Goal: Check status: Check status

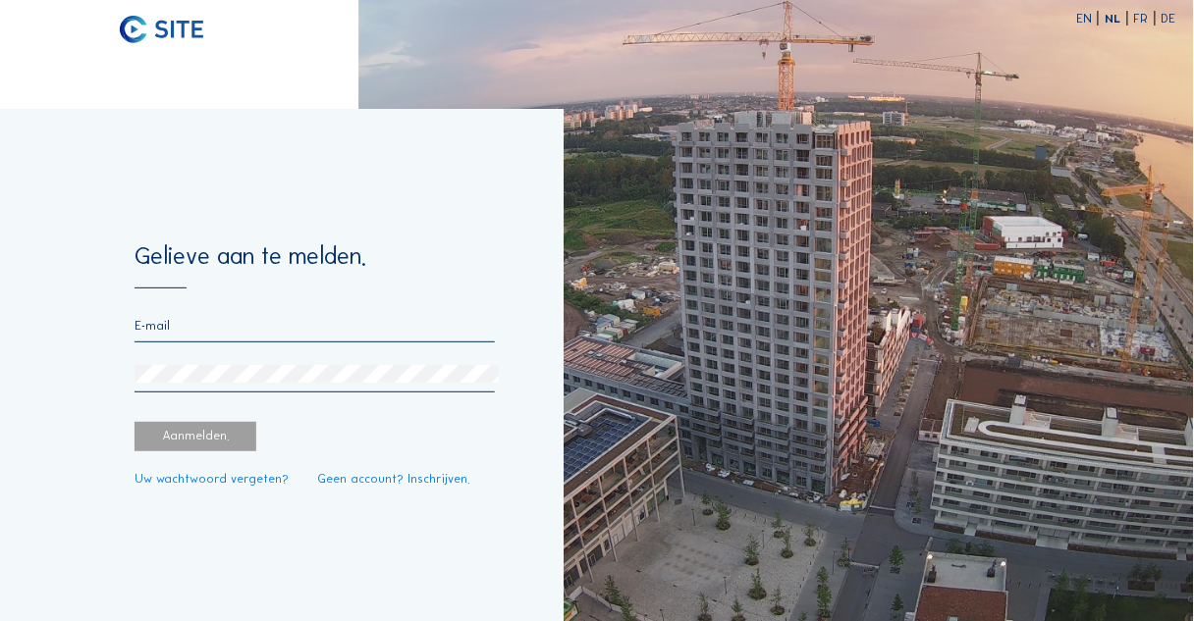
type input "[EMAIL_ADDRESS][DOMAIN_NAME]"
click at [191, 441] on div "Aanmelden." at bounding box center [195, 436] width 122 height 29
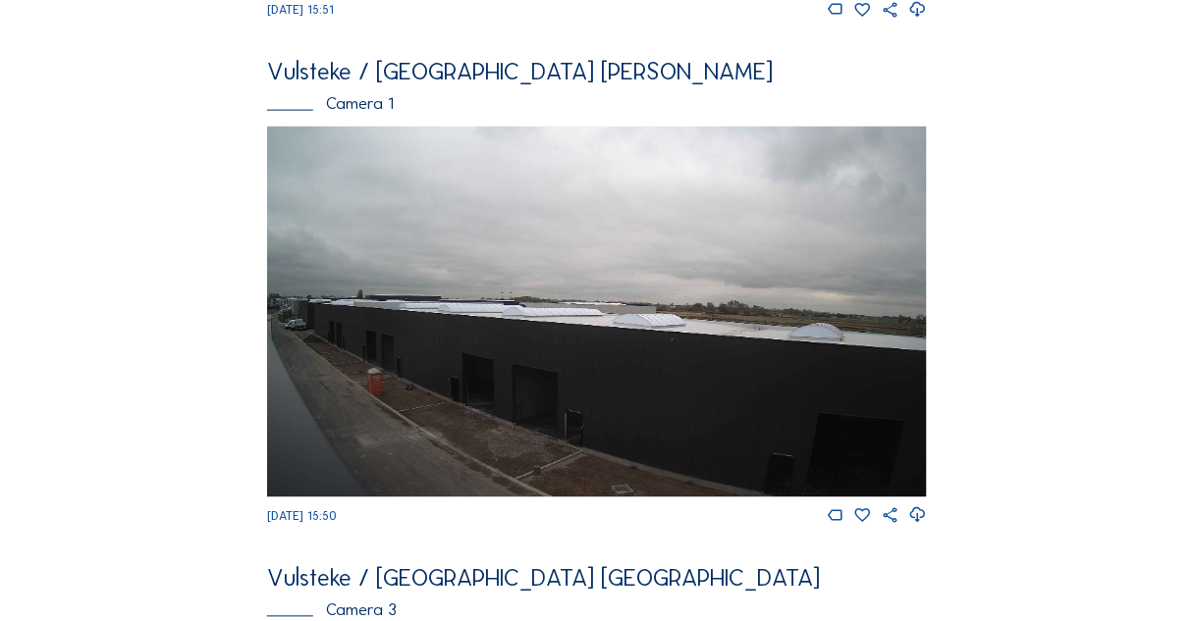
scroll to position [575, 0]
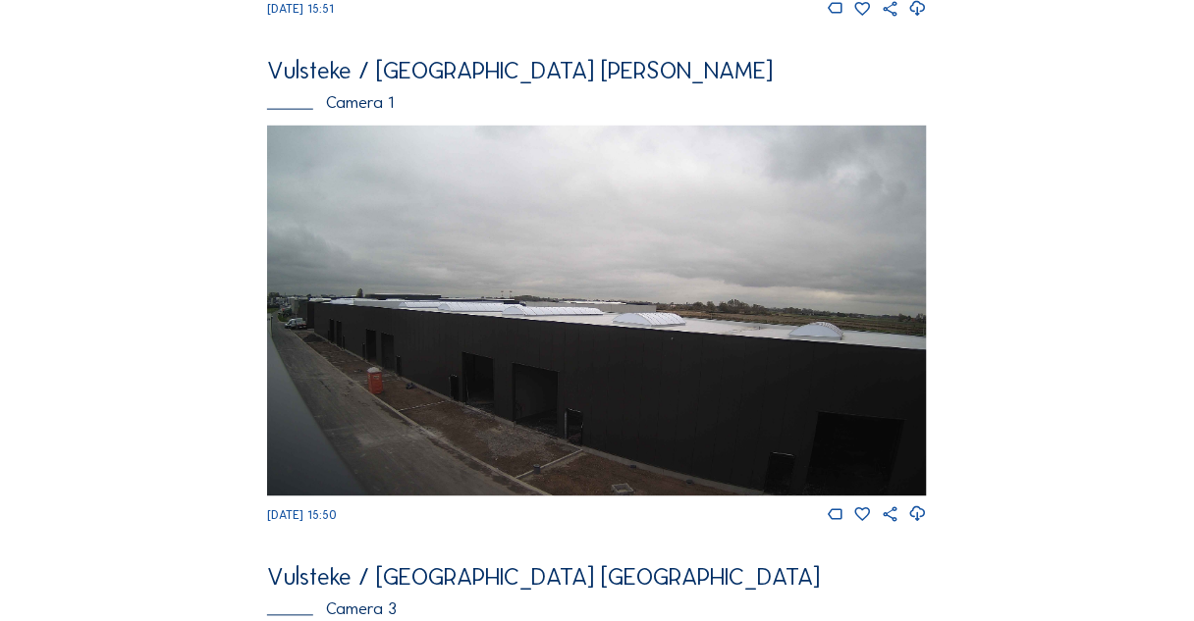
click at [578, 320] on img at bounding box center [597, 311] width 660 height 371
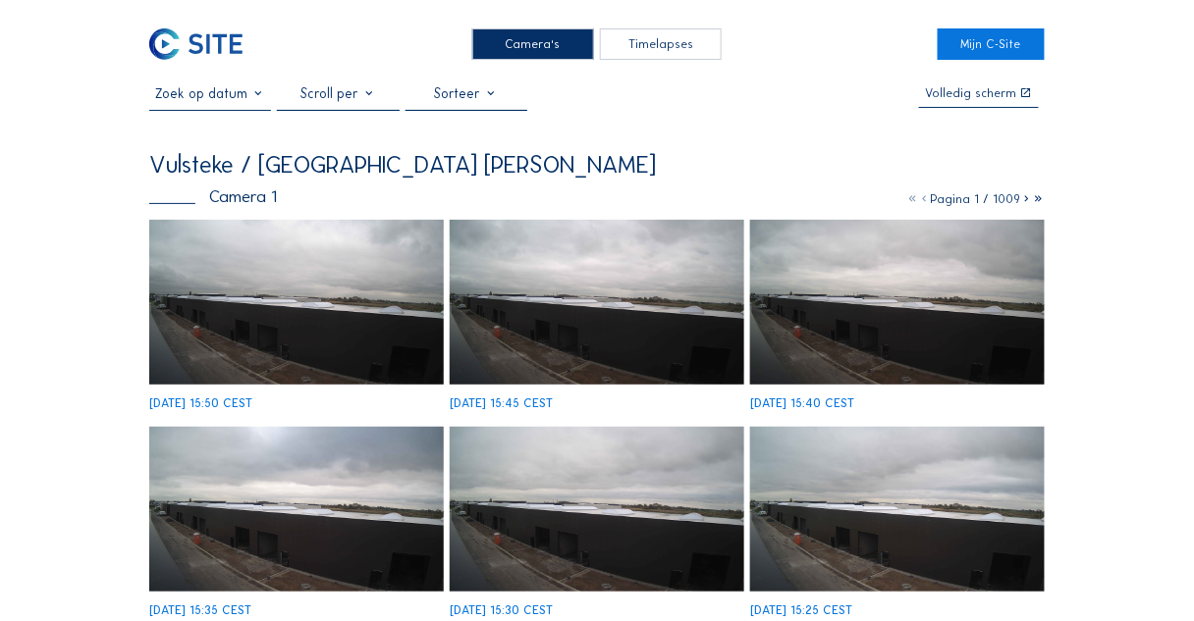
click at [413, 336] on img at bounding box center [296, 303] width 294 height 166
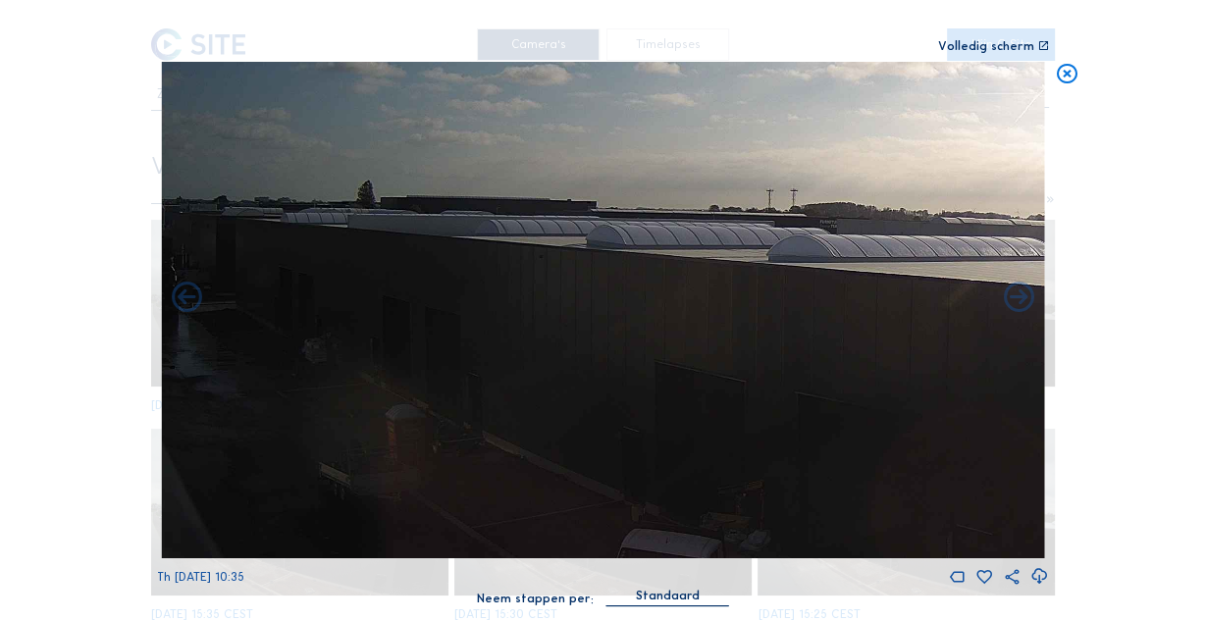
click at [216, 373] on img at bounding box center [602, 310] width 883 height 497
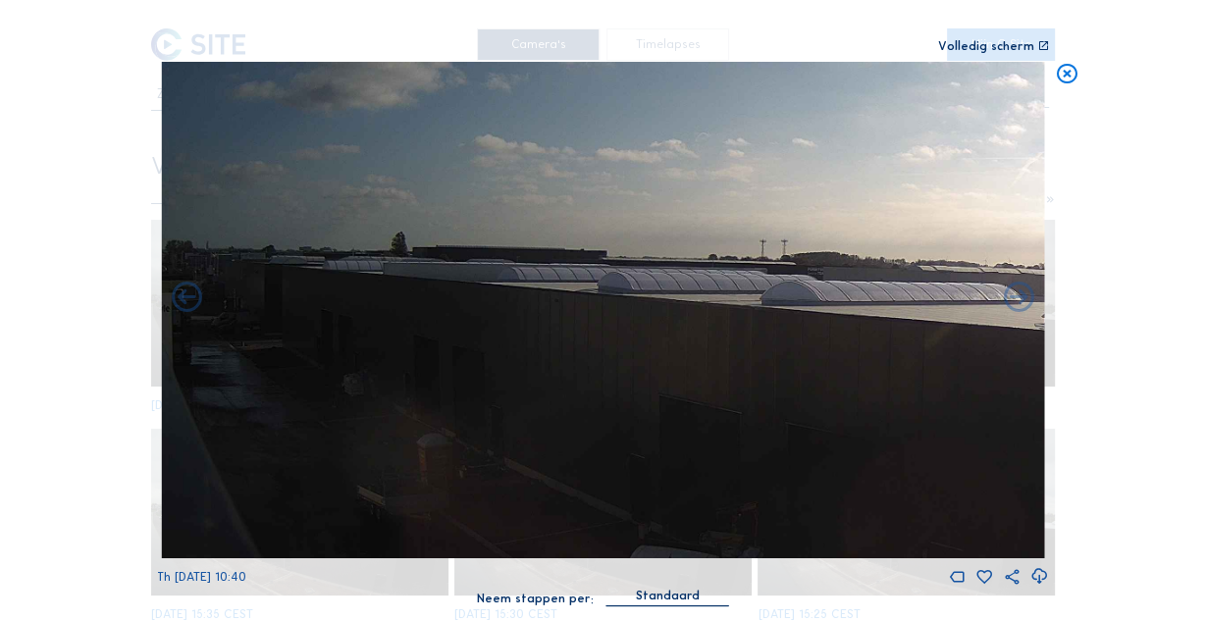
drag, startPoint x: 319, startPoint y: 412, endPoint x: 550, endPoint y: 444, distance: 232.8
click at [550, 444] on img at bounding box center [602, 310] width 883 height 497
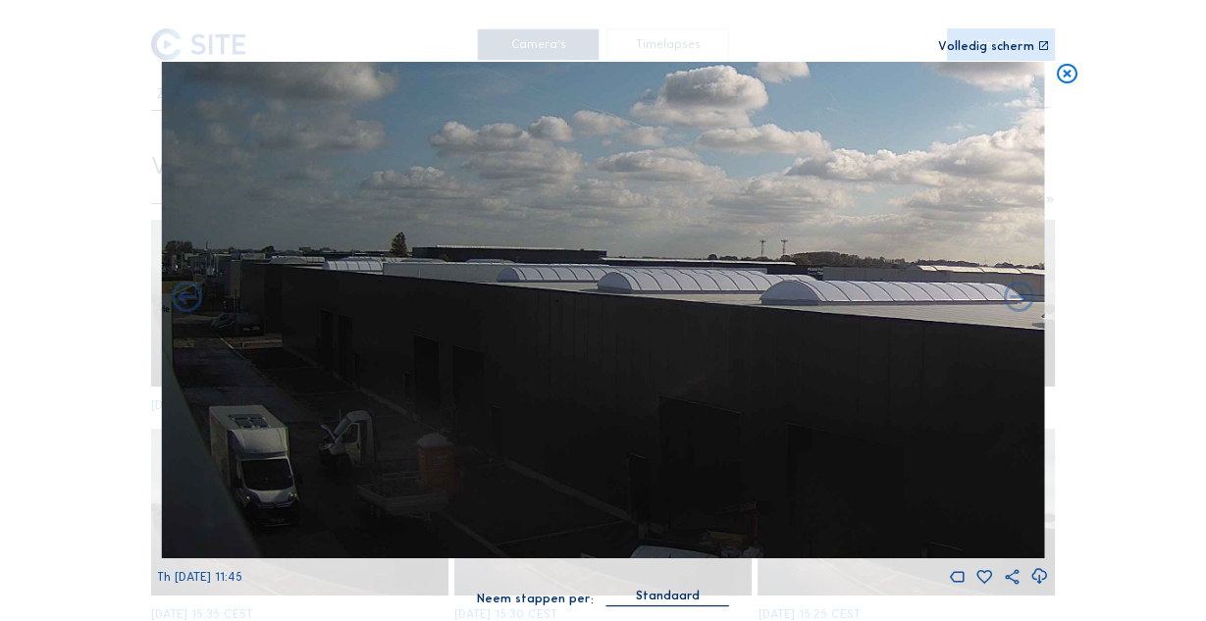
click at [1068, 84] on icon at bounding box center [1067, 75] width 25 height 26
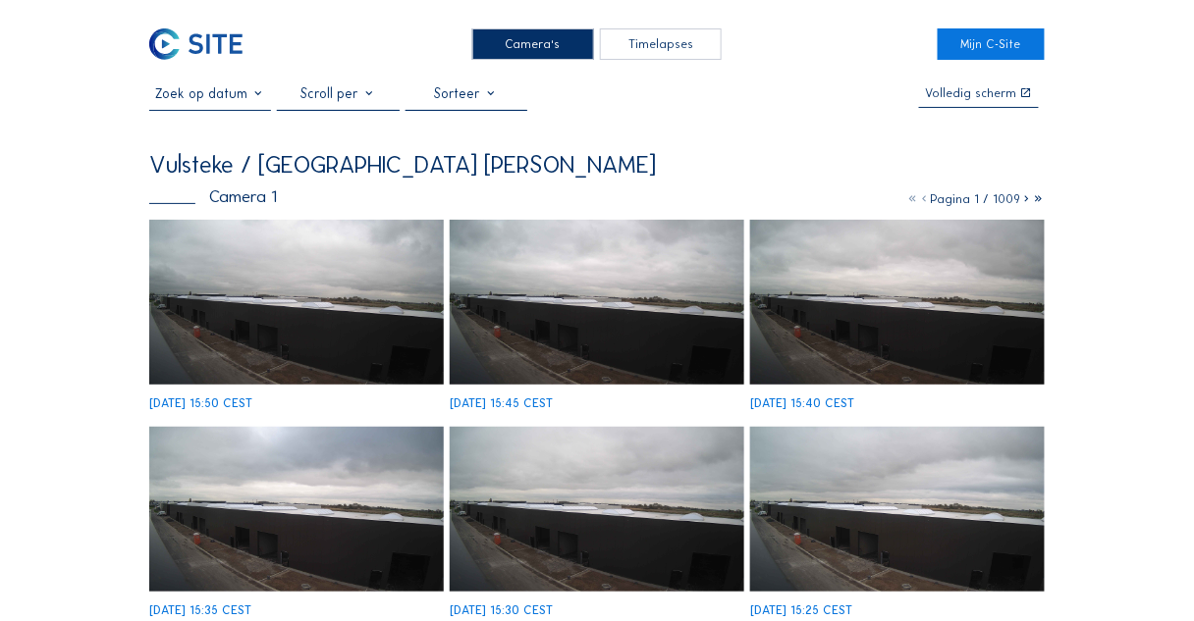
click at [239, 110] on div at bounding box center [210, 97] width 122 height 25
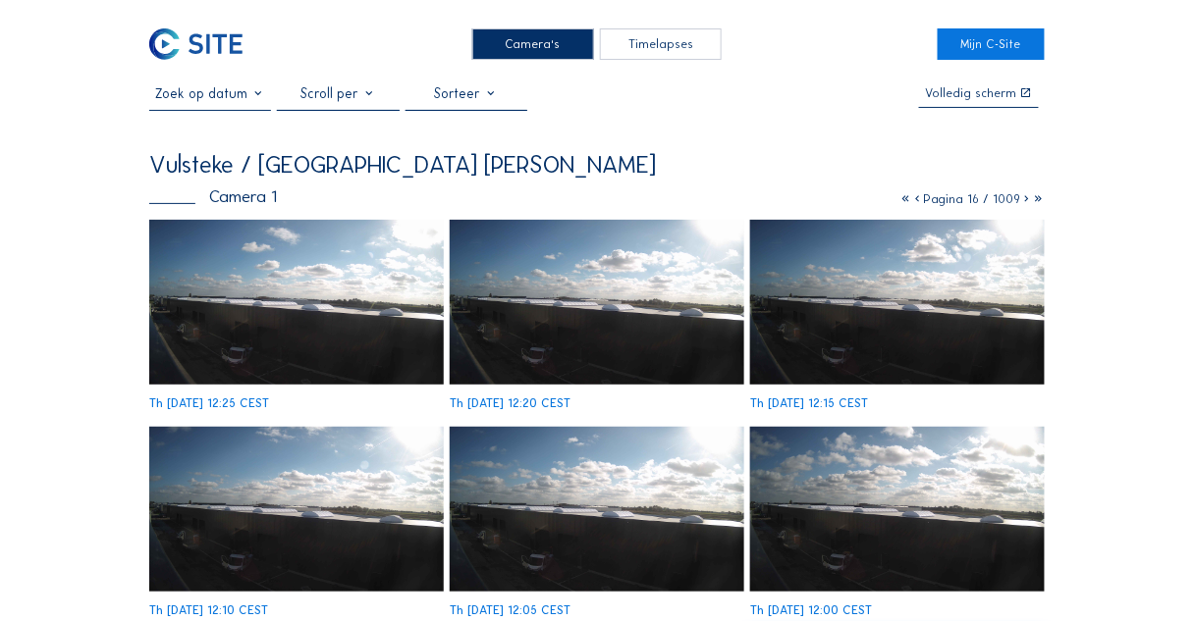
click at [264, 306] on img at bounding box center [296, 303] width 294 height 166
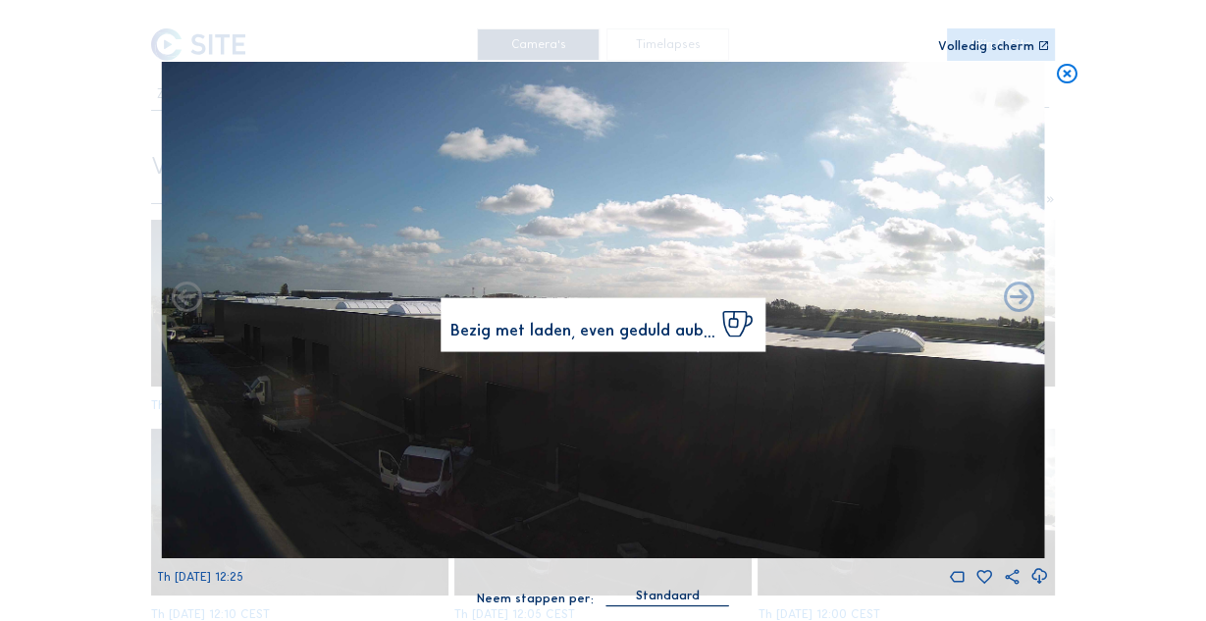
click at [1075, 78] on icon at bounding box center [1067, 75] width 25 height 26
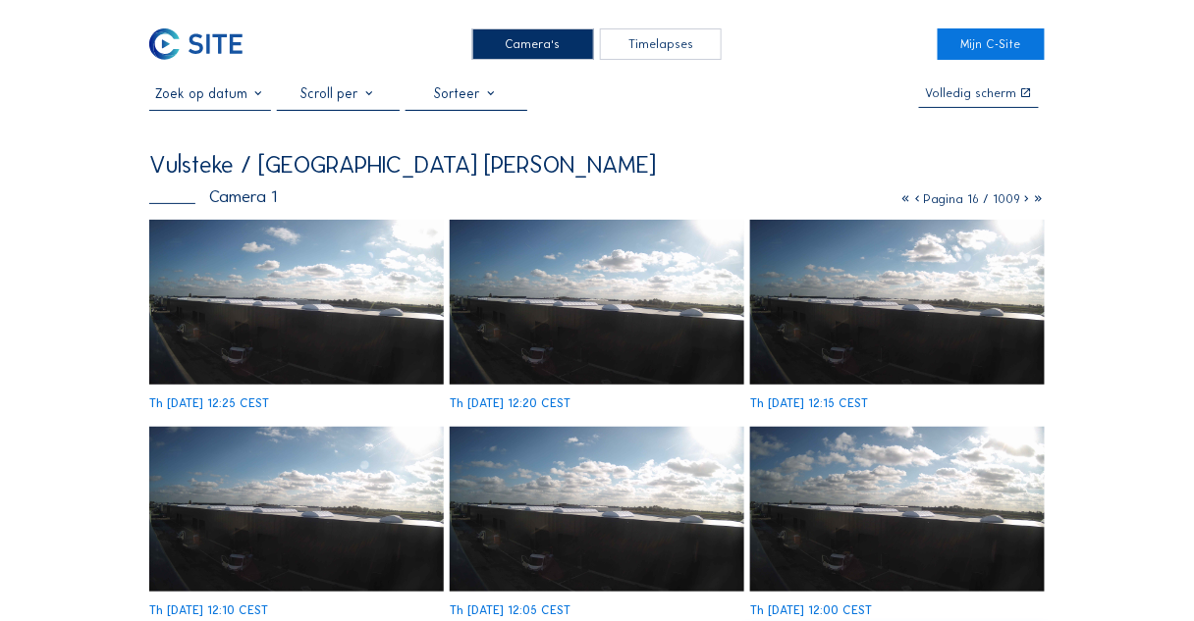
click at [230, 107] on div at bounding box center [210, 97] width 122 height 25
click at [230, 102] on input "text" at bounding box center [210, 93] width 122 height 17
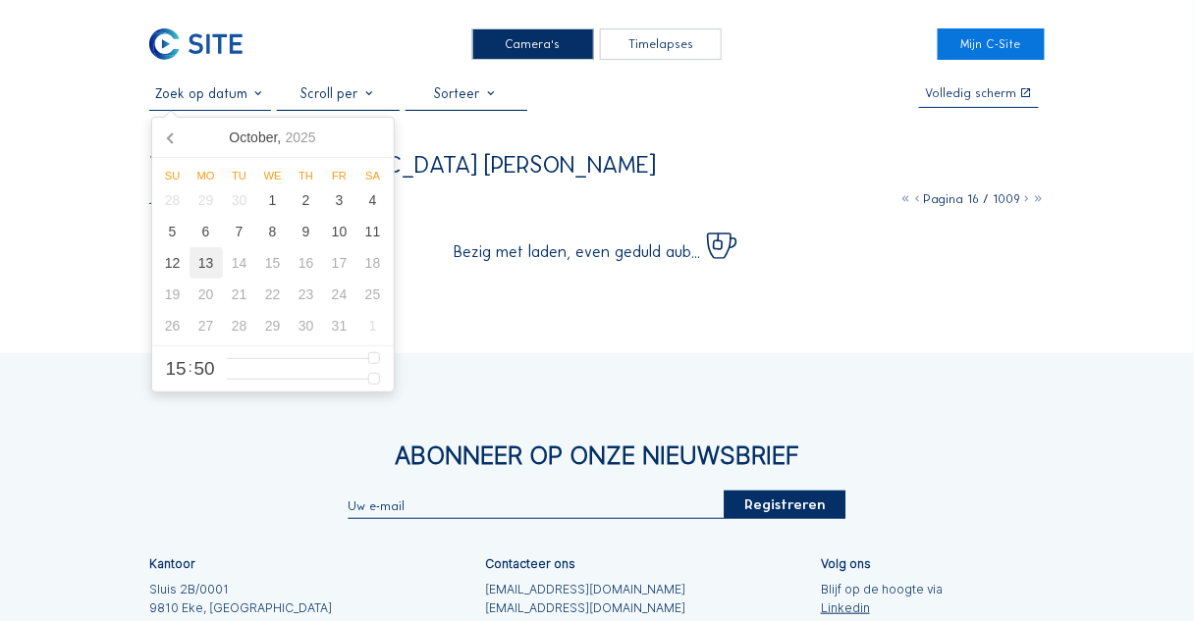
click at [211, 274] on div "13" at bounding box center [205, 262] width 33 height 31
type input "[DATE] 15:50"
click at [94, 254] on div "Camera's Timelapses Mijn C-Site [DATE] 15:50 Volledig [PERSON_NAME] Vulsteke / …" at bounding box center [597, 422] width 1194 height 845
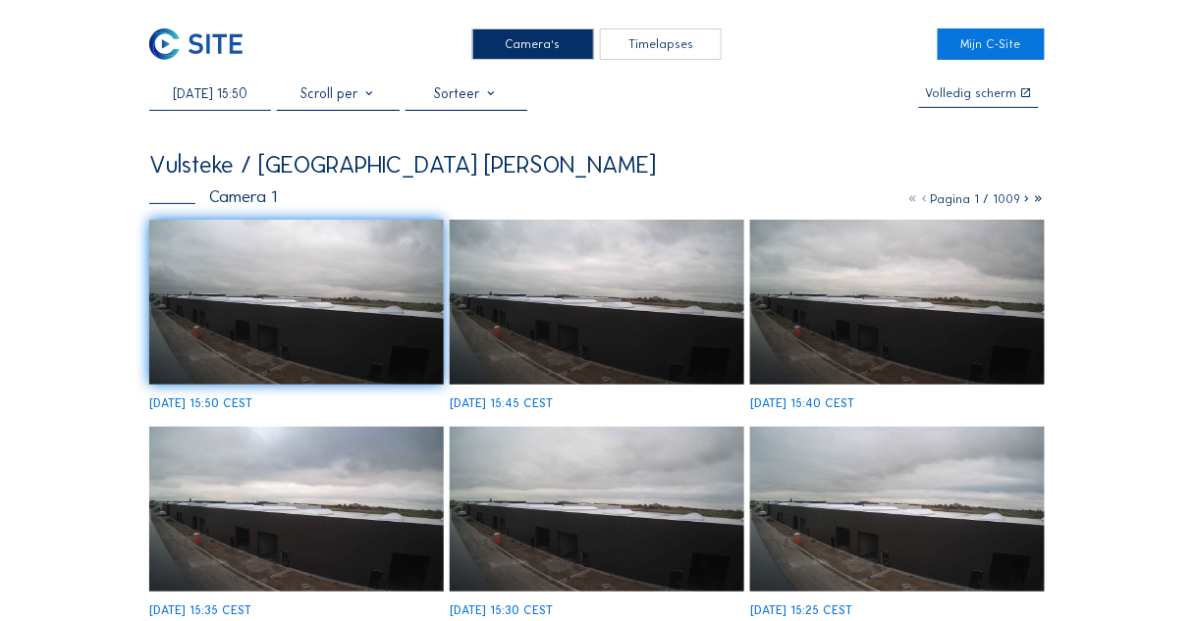
click at [215, 275] on img at bounding box center [296, 303] width 294 height 166
